Goal: Task Accomplishment & Management: Manage account settings

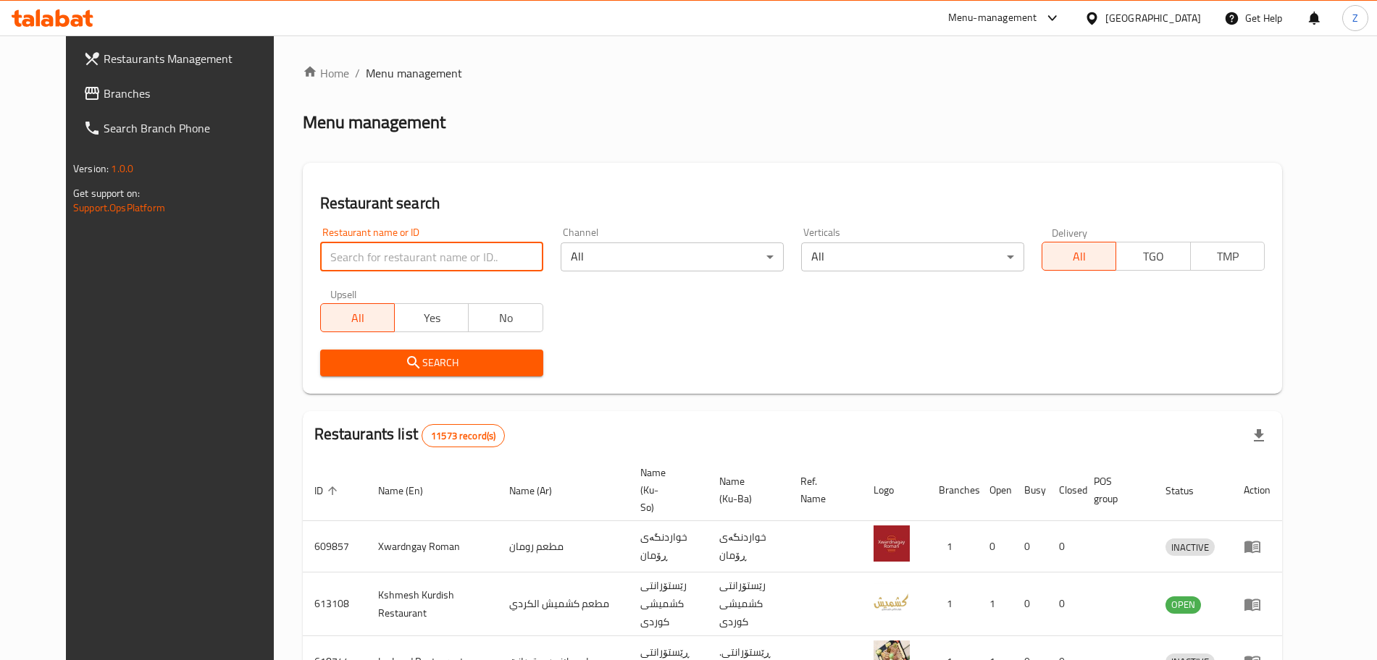
click at [374, 260] on input "search" at bounding box center [431, 257] width 223 height 29
type input "point bu"
click button "Search" at bounding box center [431, 363] width 223 height 27
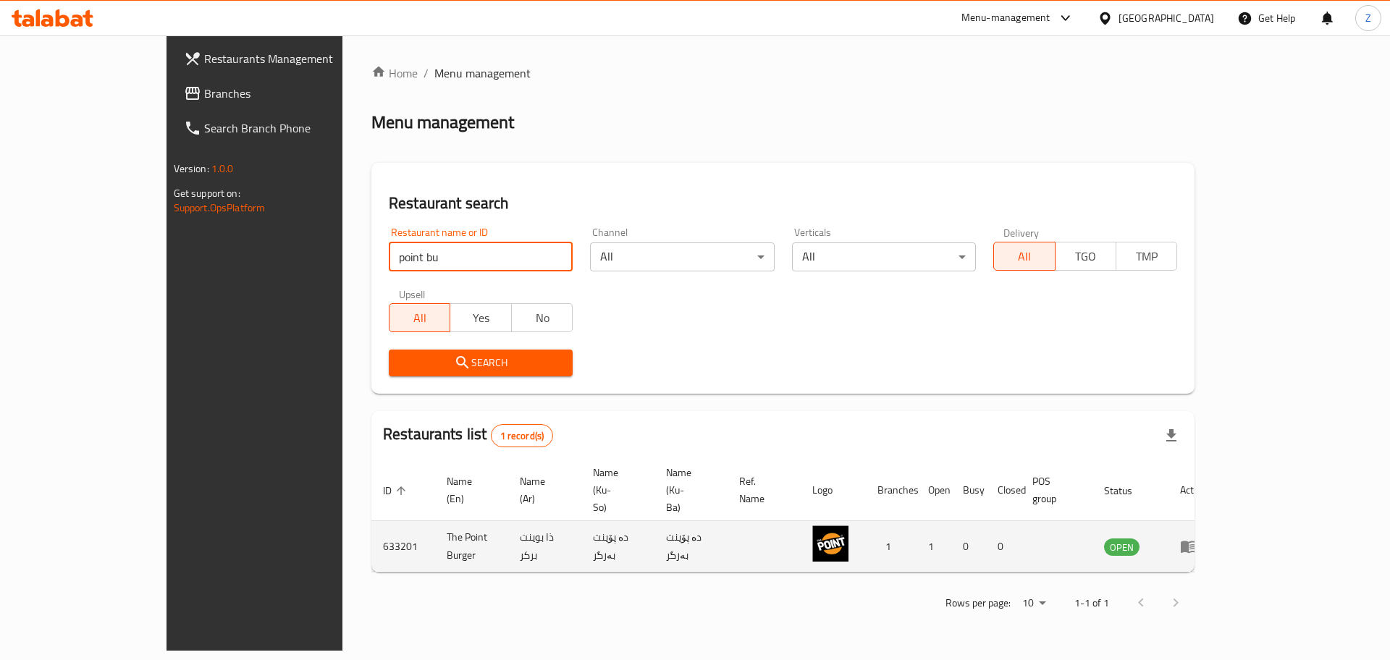
click at [1197, 542] on icon "enhanced table" at bounding box center [1189, 548] width 16 height 12
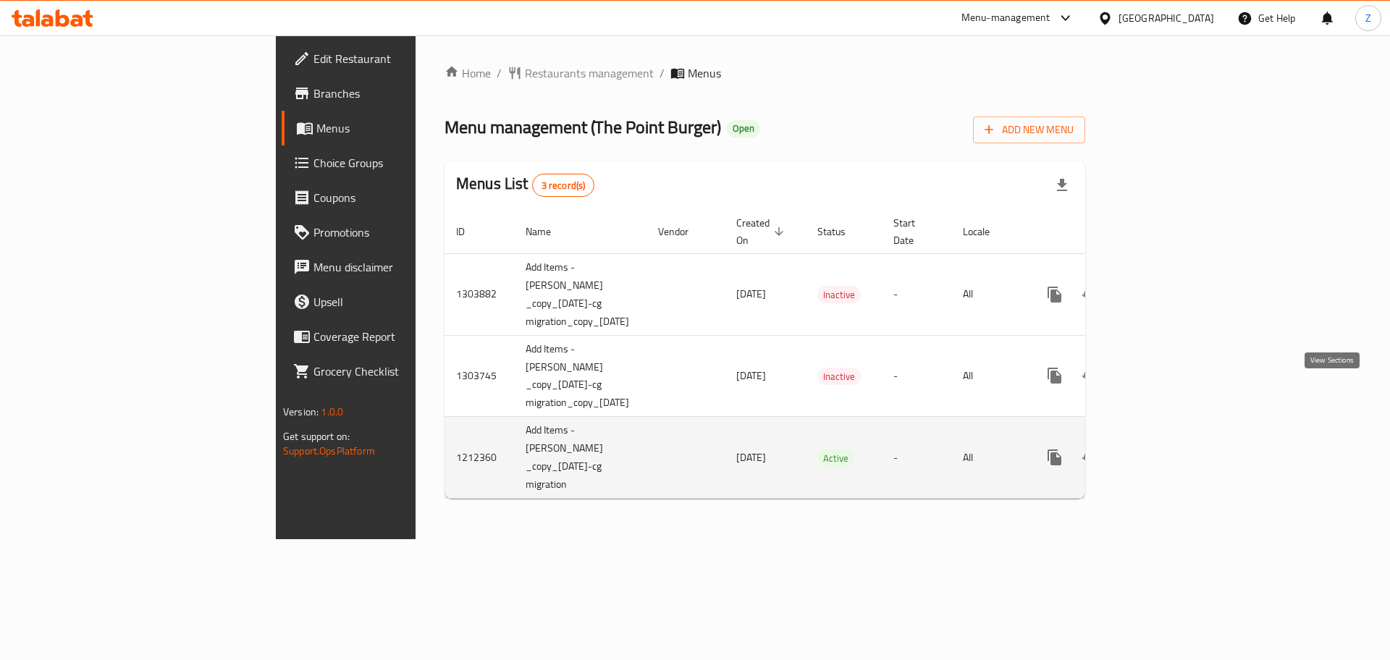
click at [1166, 451] on icon "enhanced table" at bounding box center [1159, 457] width 13 height 13
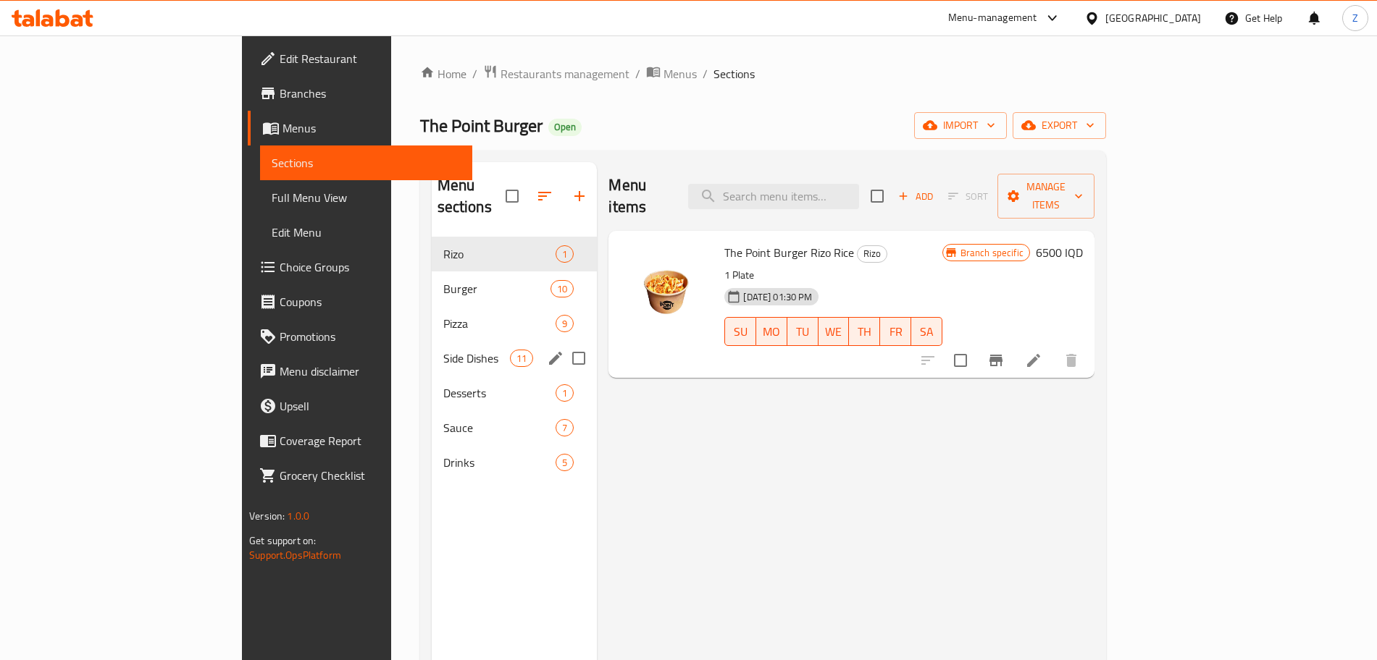
click at [443, 350] on span "Side Dishes" at bounding box center [476, 358] width 67 height 17
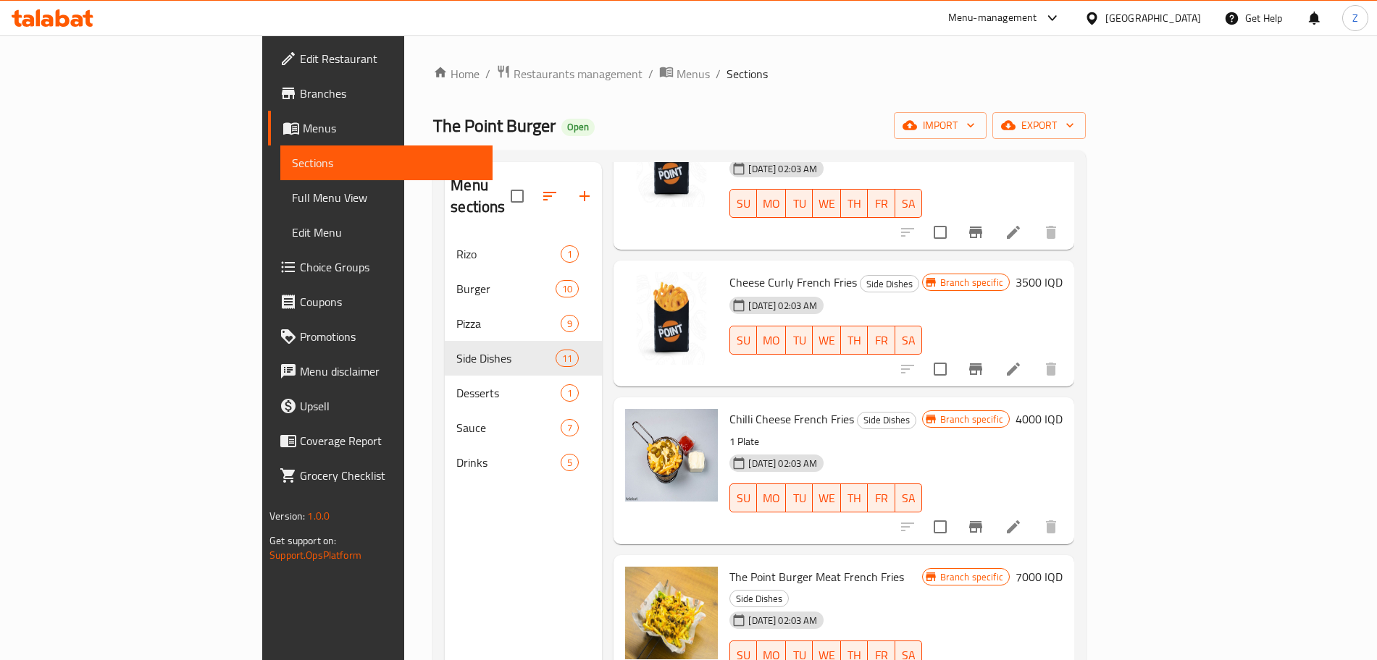
scroll to position [446, 0]
click at [1062, 271] on h6 "3500 IQD" at bounding box center [1038, 281] width 47 height 20
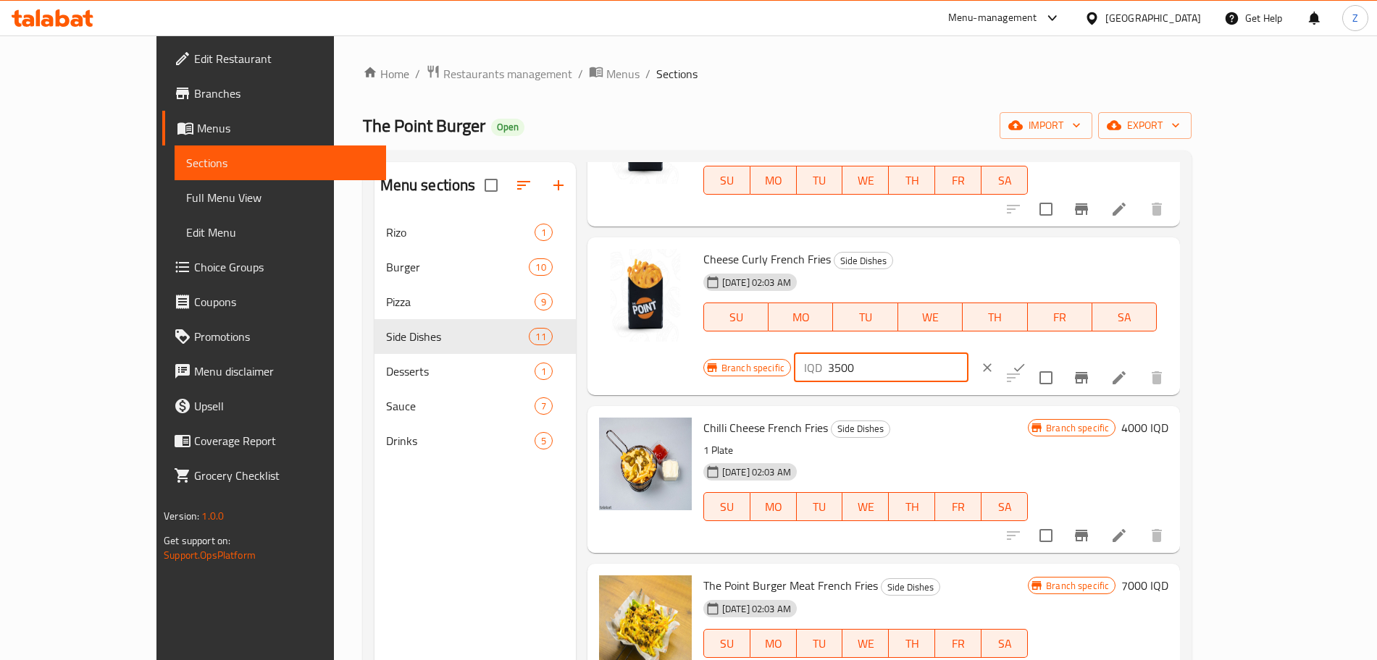
click at [968, 353] on input "3500" at bounding box center [898, 367] width 140 height 29
click at [968, 353] on input "5500" at bounding box center [898, 367] width 140 height 29
type input "5500"
click at [1026, 361] on icon "ok" at bounding box center [1019, 368] width 14 height 14
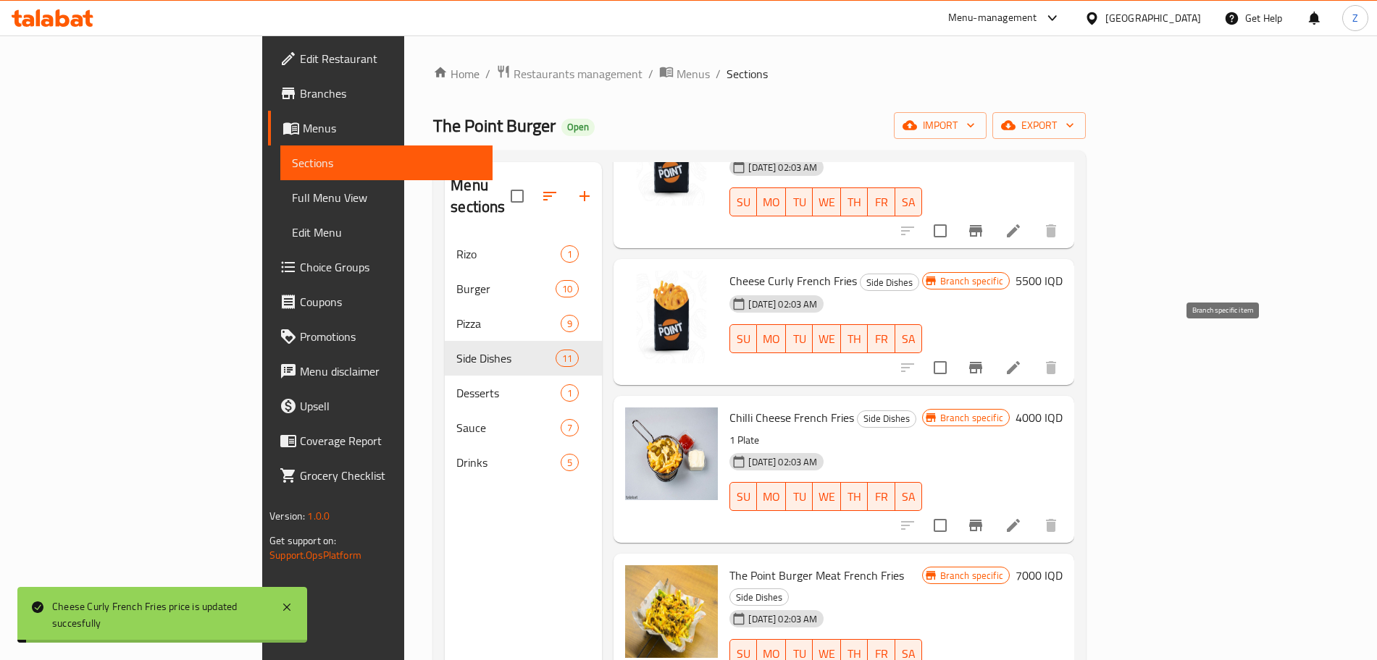
click at [984, 359] on icon "Branch-specific-item" at bounding box center [975, 367] width 17 height 17
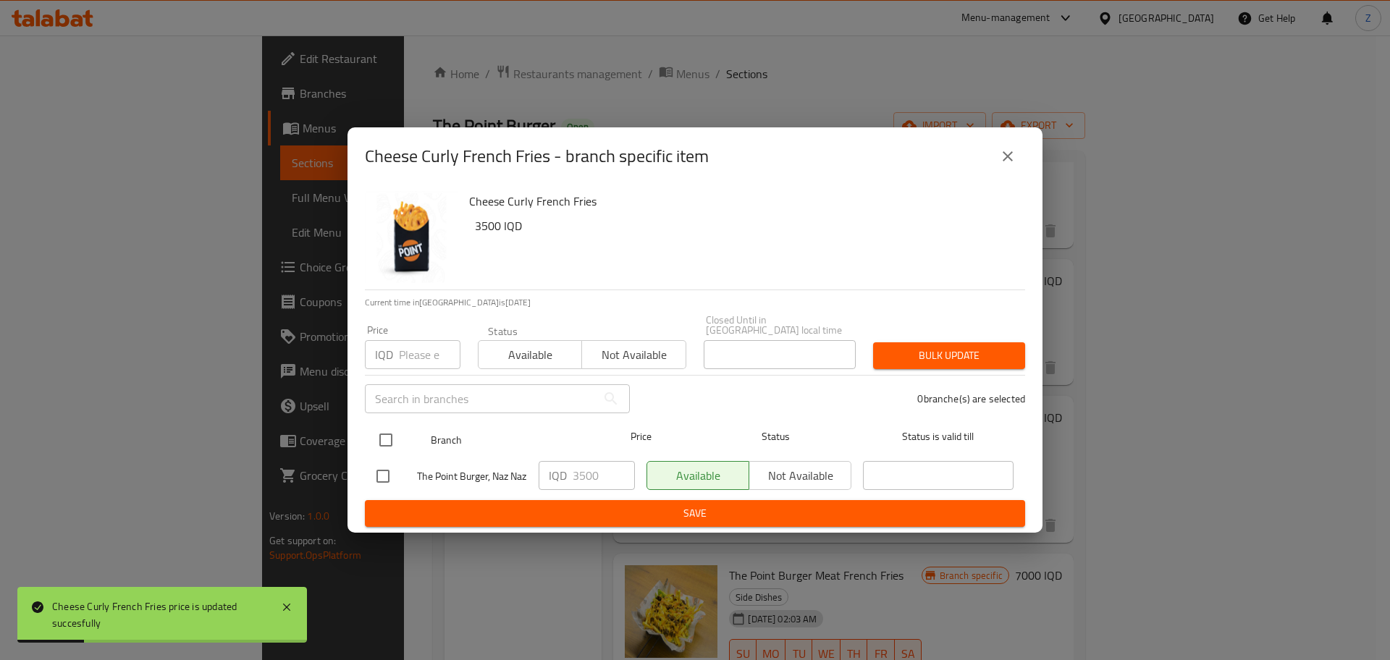
click at [395, 425] on input "checkbox" at bounding box center [386, 440] width 30 height 30
checkbox input "true"
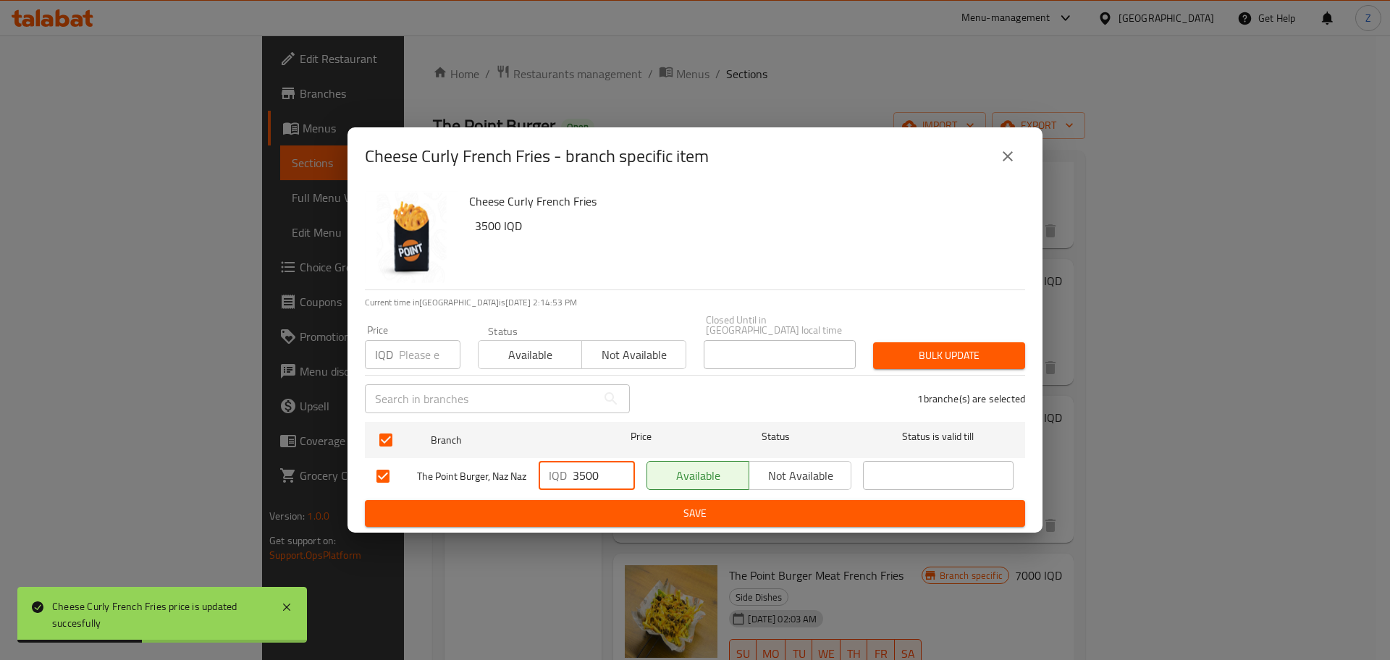
click at [579, 461] on input "3500" at bounding box center [604, 475] width 62 height 29
paste input "5"
type input "5500"
click at [568, 513] on span "Save" at bounding box center [695, 514] width 637 height 18
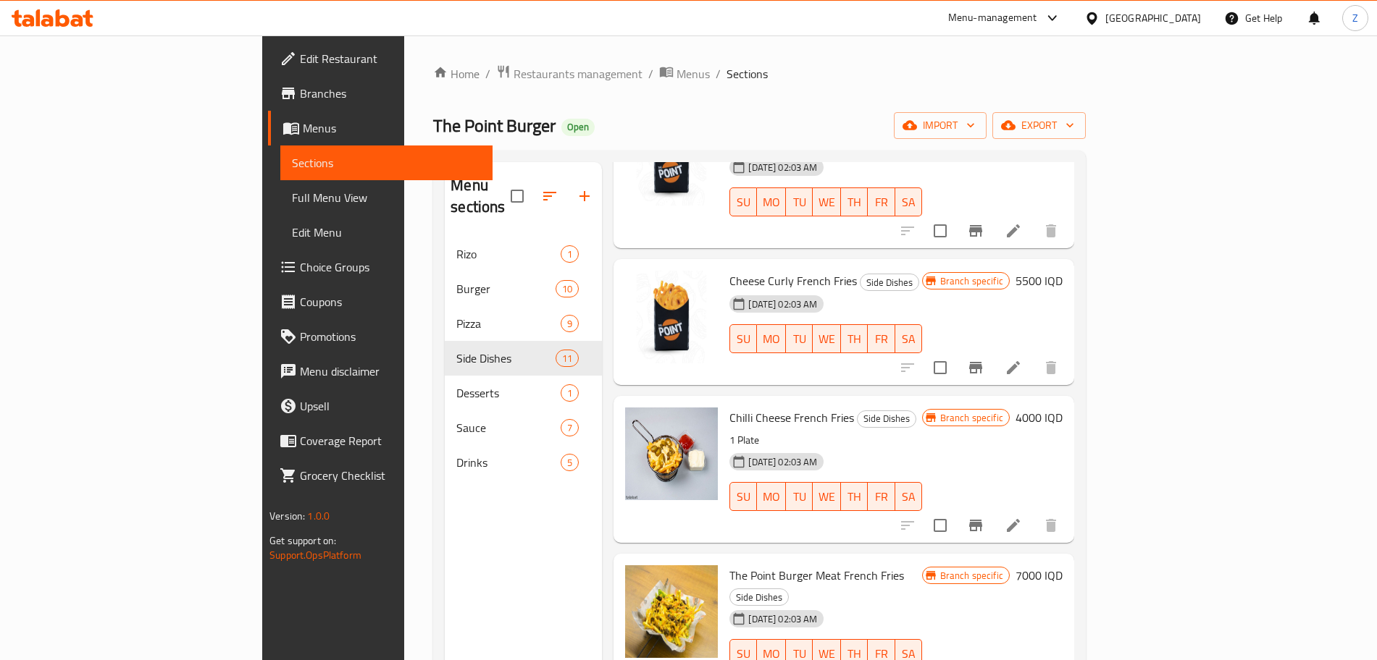
click at [1037, 16] on div "Menu-management" at bounding box center [992, 17] width 89 height 17
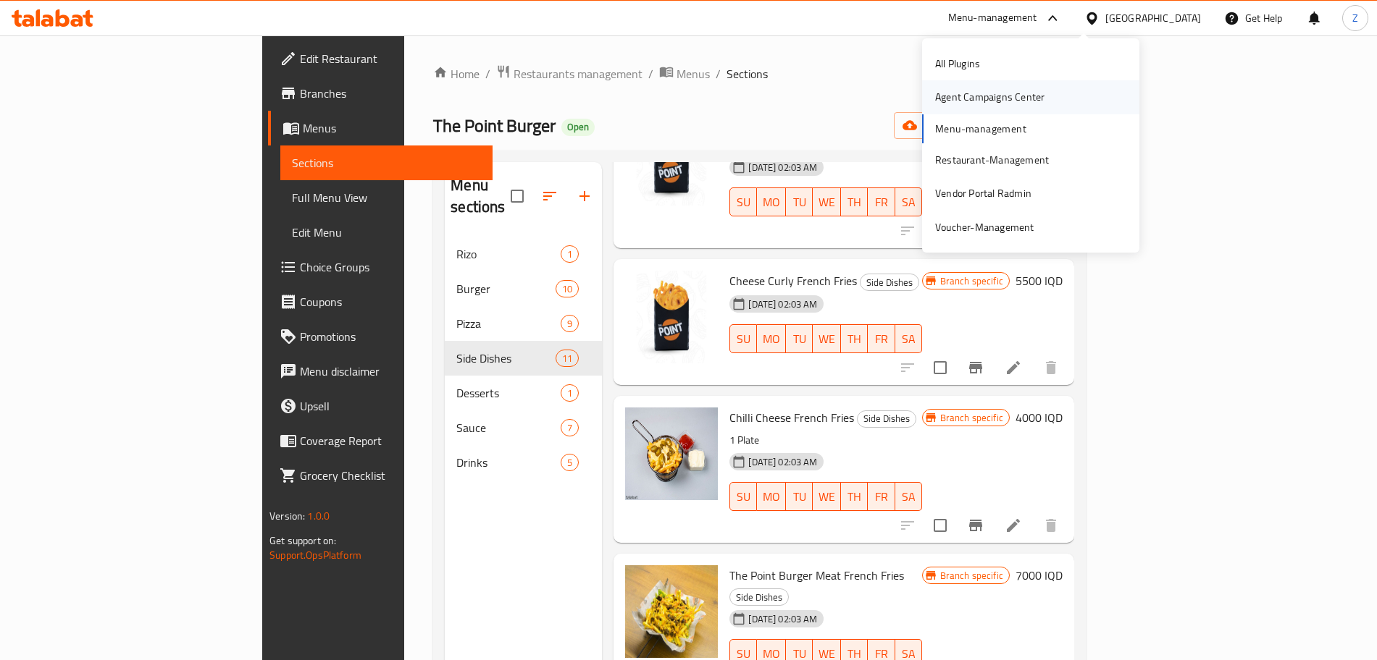
click at [970, 96] on div "Agent Campaigns Center" at bounding box center [989, 97] width 109 height 16
